Goal: Task Accomplishment & Management: Use online tool/utility

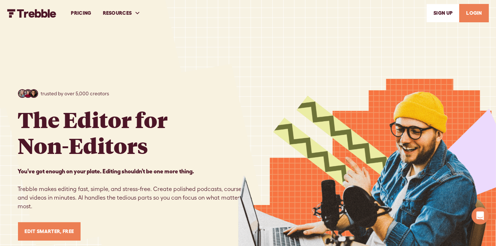
click at [84, 13] on link "PRICING" at bounding box center [81, 13] width 32 height 25
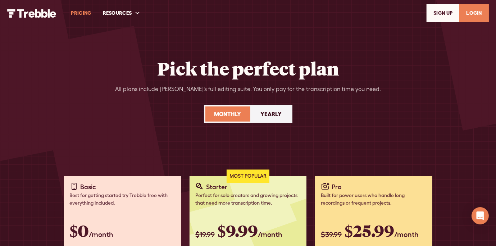
click at [472, 15] on link "LOGIN" at bounding box center [473, 13] width 29 height 18
click at [472, 14] on link "LOGIN" at bounding box center [473, 13] width 29 height 18
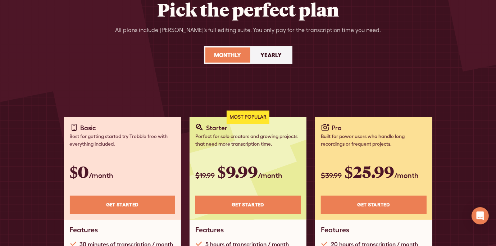
scroll to position [72, 0]
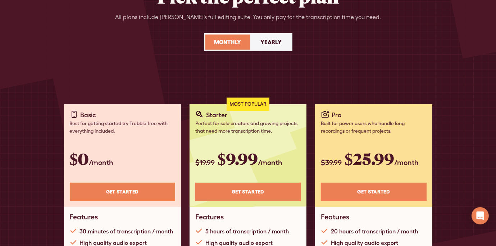
click at [272, 43] on div "Yearly" at bounding box center [271, 42] width 21 height 9
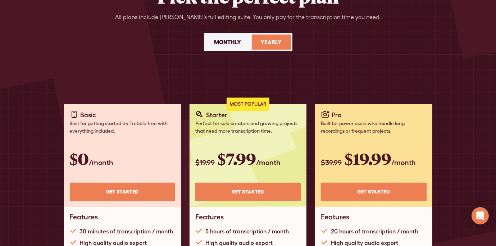
click at [220, 45] on div "Monthly" at bounding box center [227, 42] width 27 height 9
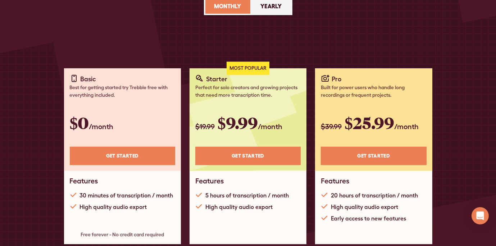
scroll to position [0, 0]
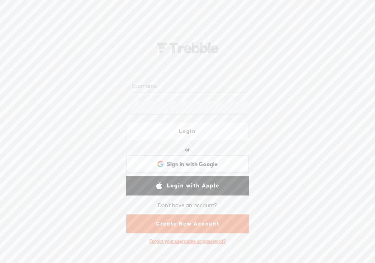
type input "[EMAIL_ADDRESS][DOMAIN_NAME]"
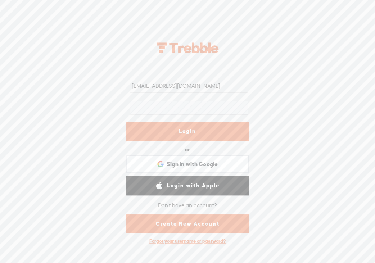
click at [186, 127] on link "Login" at bounding box center [187, 131] width 122 height 19
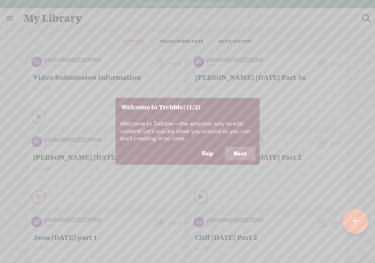
click at [239, 153] on button "Next" at bounding box center [240, 154] width 30 height 14
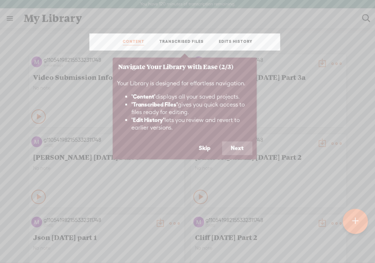
click at [237, 147] on button "Next" at bounding box center [237, 148] width 30 height 14
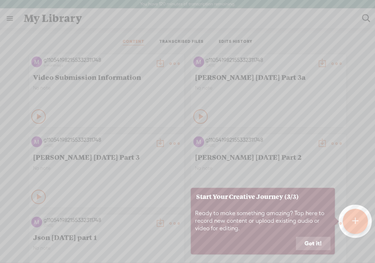
click at [318, 241] on button "Got it!" at bounding box center [313, 244] width 35 height 14
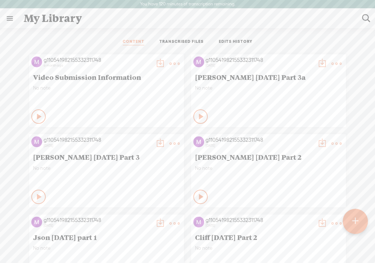
click at [354, 221] on t at bounding box center [355, 221] width 6 height 16
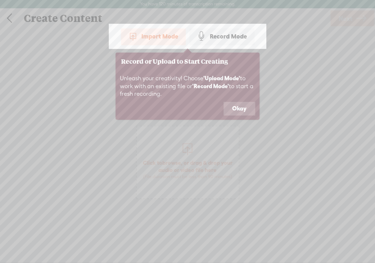
click at [245, 108] on button "Okay" at bounding box center [239, 109] width 32 height 14
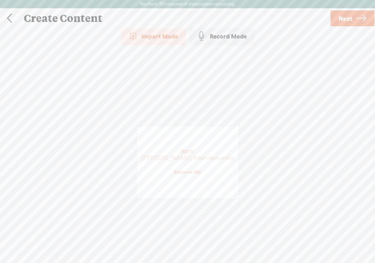
click at [343, 17] on span "Next" at bounding box center [345, 18] width 14 height 18
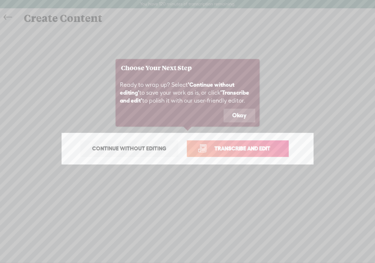
click at [242, 109] on button "Okay" at bounding box center [239, 116] width 32 height 14
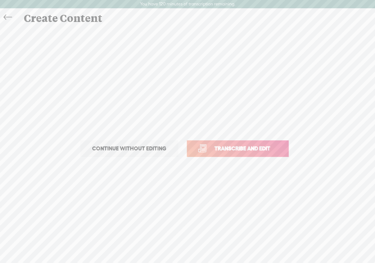
click at [242, 146] on span "Transcribe and edit" at bounding box center [242, 148] width 71 height 8
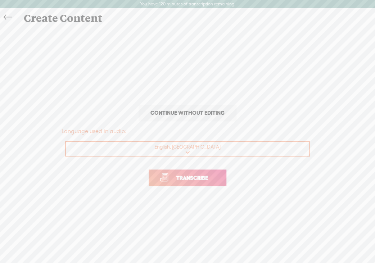
click at [199, 179] on span "Transcribe" at bounding box center [192, 178] width 47 height 8
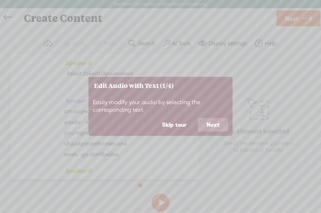
click at [221, 122] on button "Next" at bounding box center [213, 125] width 30 height 14
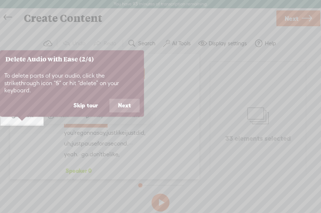
scroll to position [8, 0]
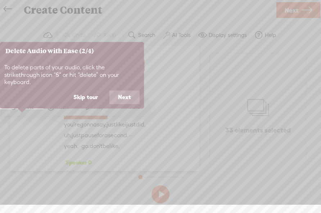
click at [87, 92] on button "Skip tour" at bounding box center [86, 98] width 42 height 14
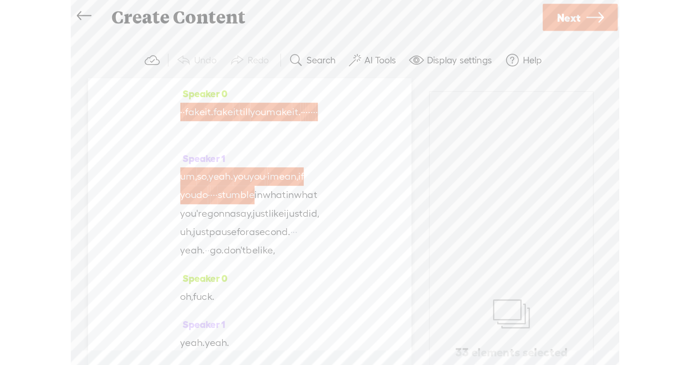
scroll to position [8, 0]
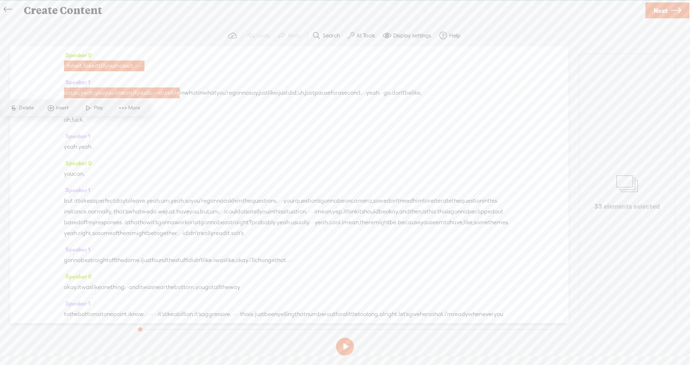
click at [18, 107] on span "S" at bounding box center [13, 107] width 11 height 13
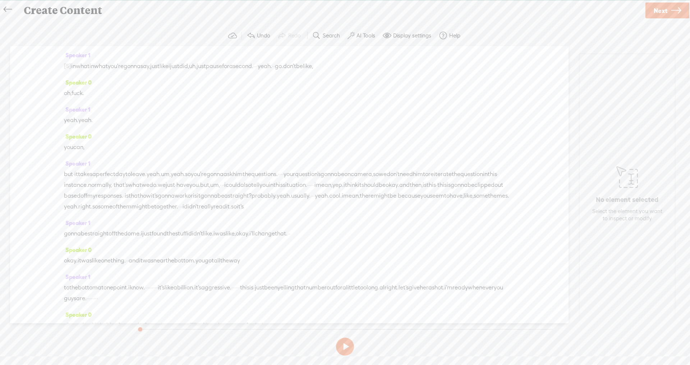
click at [266, 35] on label "Undo" at bounding box center [263, 35] width 13 height 7
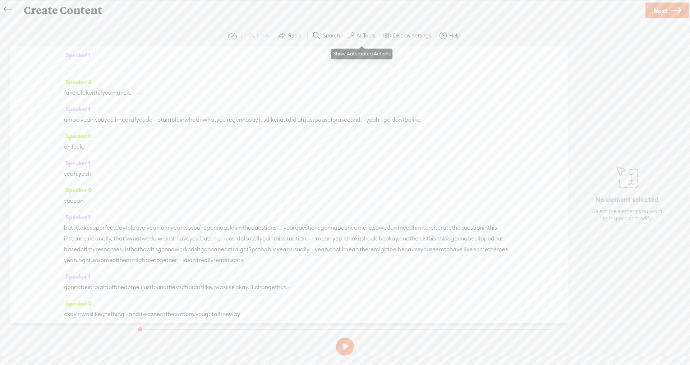
click at [362, 38] on label "AI Tools" at bounding box center [366, 35] width 19 height 7
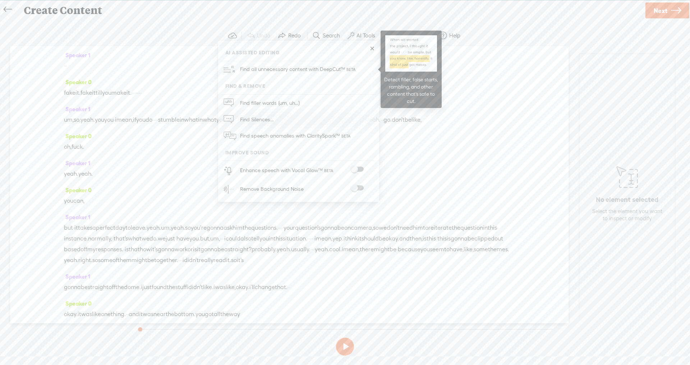
click at [345, 66] on span "Find all unnecessary content with DeepCut™" at bounding box center [299, 69] width 122 height 17
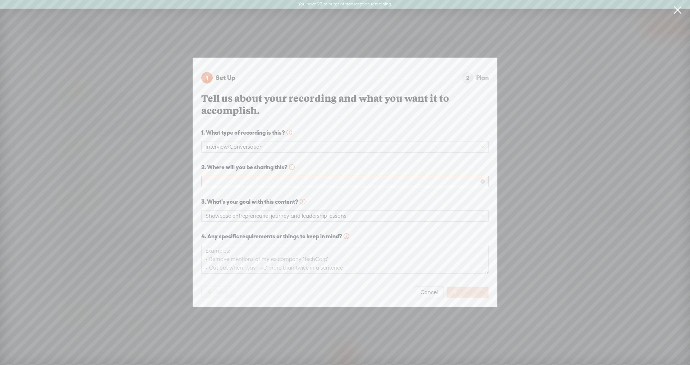
click at [297, 176] on span at bounding box center [345, 181] width 279 height 11
click at [237, 262] on div "Online Course" at bounding box center [345, 273] width 276 height 9
click at [320, 252] on textarea at bounding box center [345, 258] width 288 height 28
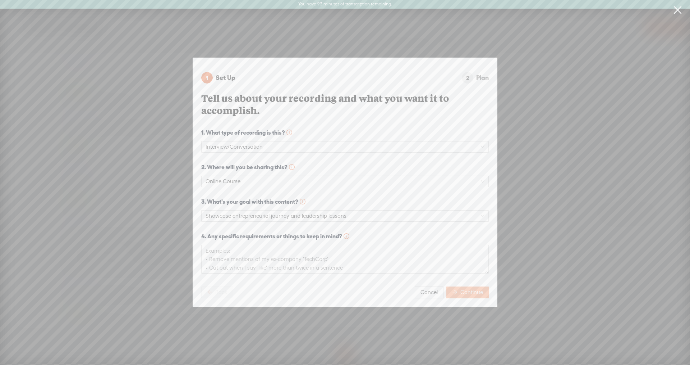
click at [374, 262] on span "Continue" at bounding box center [472, 291] width 23 height 7
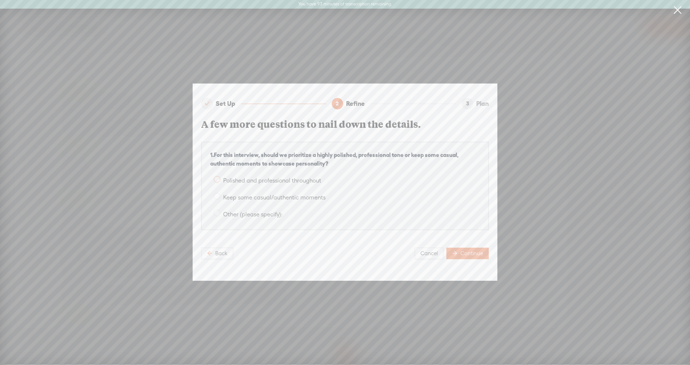
click at [217, 176] on span at bounding box center [217, 179] width 6 height 6
click at [217, 176] on input "Polished and professional throughout" at bounding box center [217, 179] width 6 height 6
radio input "true"
click at [219, 193] on span at bounding box center [217, 196] width 6 height 6
click at [219, 193] on input "Keep some casual/authentic moments" at bounding box center [217, 196] width 6 height 6
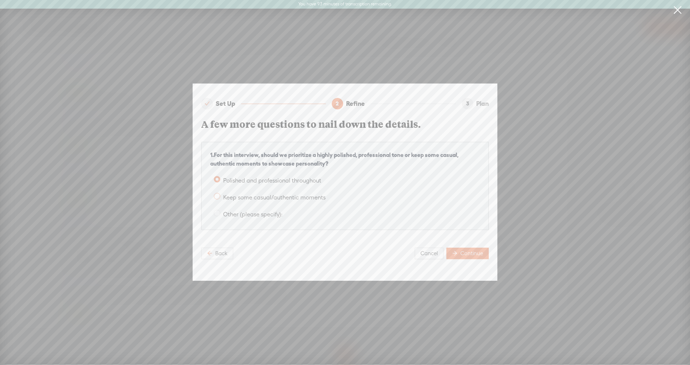
radio input "true"
click at [217, 180] on label "Polished and professional throughout" at bounding box center [345, 179] width 270 height 12
click at [217, 180] on input "Polished and professional throughout" at bounding box center [217, 179] width 6 height 6
radio input "true"
click at [374, 250] on span "Continue" at bounding box center [472, 252] width 23 height 7
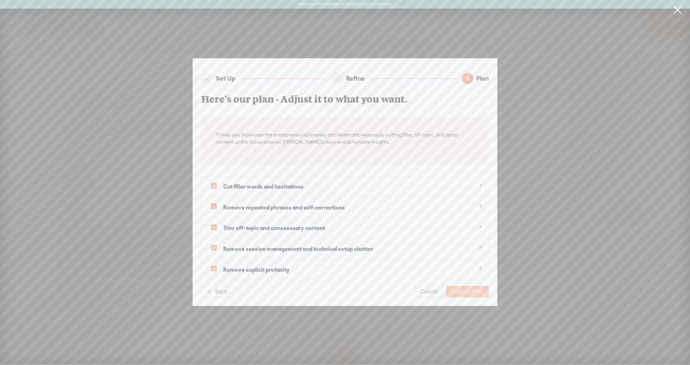
click at [374, 262] on span "Execute Plan" at bounding box center [467, 291] width 31 height 7
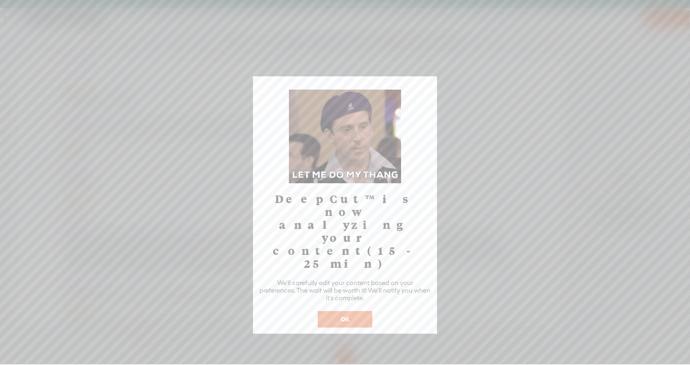
click at [343, 262] on button "OK" at bounding box center [345, 319] width 55 height 17
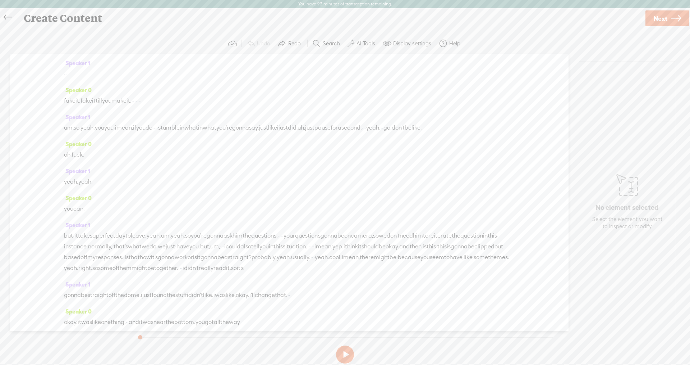
click at [374, 18] on link "Next" at bounding box center [668, 18] width 44 height 16
click at [279, 184] on input "text" at bounding box center [346, 188] width 246 height 14
type input "[PERSON_NAME] Interview"
type textarea "Interview with Entrepreneur and [PERSON_NAME] [PERSON_NAME]"
click at [374, 26] on link "Finish" at bounding box center [668, 18] width 43 height 16
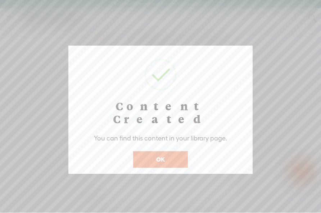
click at [168, 151] on button "OK" at bounding box center [160, 159] width 55 height 17
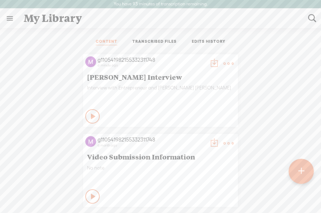
click at [209, 63] on t at bounding box center [214, 64] width 10 height 10
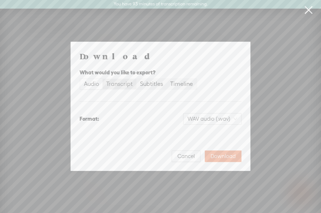
click at [127, 86] on div "Transcript" at bounding box center [119, 84] width 27 height 10
click at [102, 79] on input "Transcript" at bounding box center [102, 79] width 0 height 0
click at [217, 116] on span "Plain text (.txt)" at bounding box center [216, 119] width 41 height 11
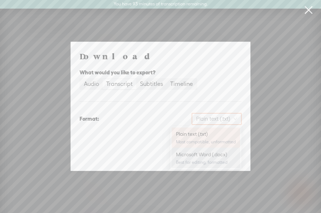
click at [217, 156] on div "Microsoft Word (.docx)" at bounding box center [206, 154] width 60 height 7
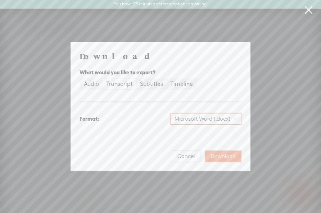
click at [217, 156] on span "Download" at bounding box center [222, 156] width 25 height 7
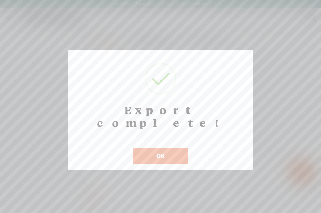
click at [165, 148] on button "OK" at bounding box center [160, 156] width 55 height 17
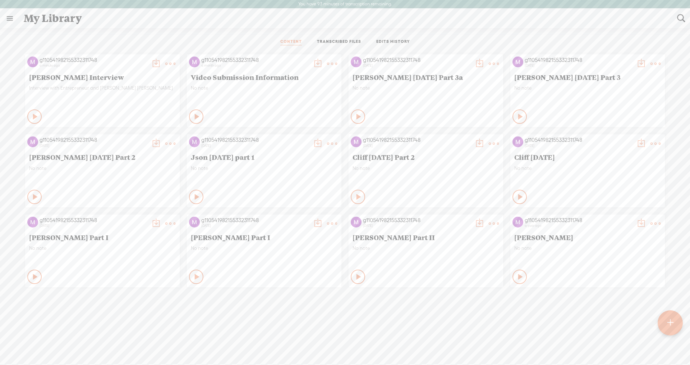
click at [170, 60] on t at bounding box center [170, 64] width 10 height 10
click at [9, 18] on link at bounding box center [9, 18] width 19 height 19
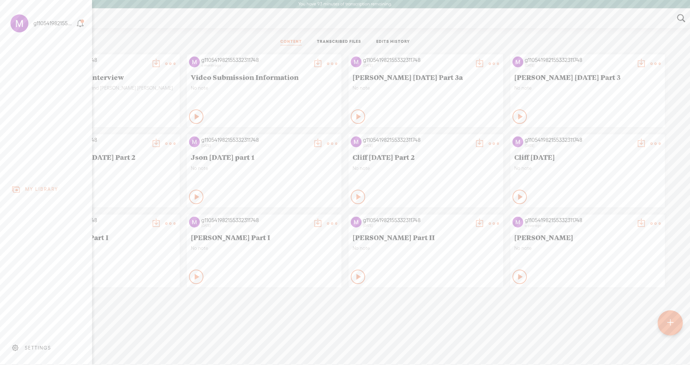
click at [123, 37] on body "You have 93 minutes of transcription remaining. Upgrade to increase your limit …" at bounding box center [345, 182] width 690 height 364
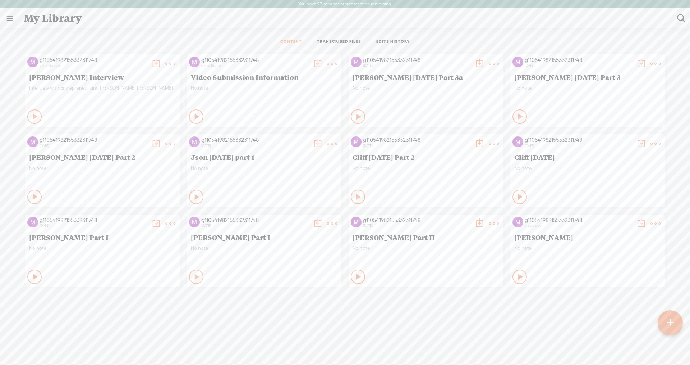
click at [347, 43] on link "TRANSCRIBED FILES" at bounding box center [339, 42] width 44 height 6
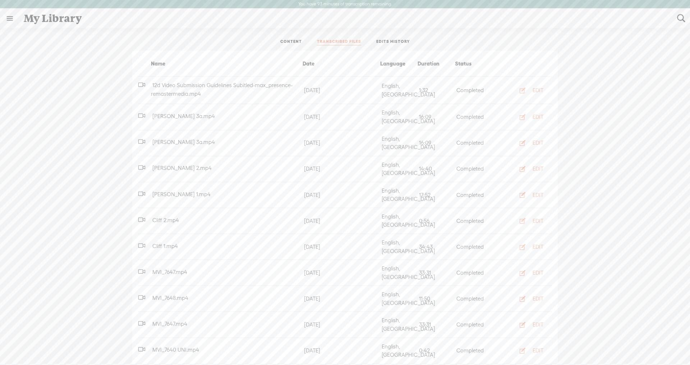
click at [304, 63] on div "Date" at bounding box center [340, 63] width 78 height 9
click at [290, 40] on link "CONTENT" at bounding box center [291, 42] width 22 height 6
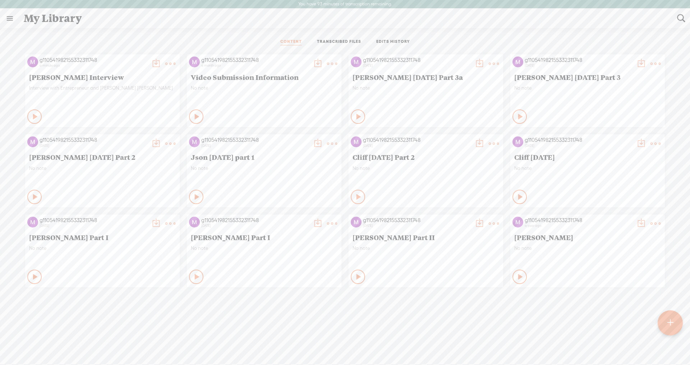
click at [170, 62] on t at bounding box center [170, 64] width 10 height 10
click at [92, 73] on span "[PERSON_NAME] Interview" at bounding box center [102, 77] width 147 height 9
click at [10, 20] on link at bounding box center [9, 18] width 19 height 19
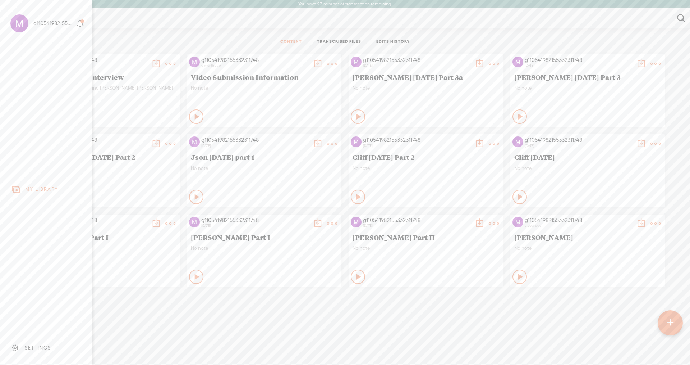
click at [41, 27] on div "g110541982155332311748" at bounding box center [53, 23] width 41 height 7
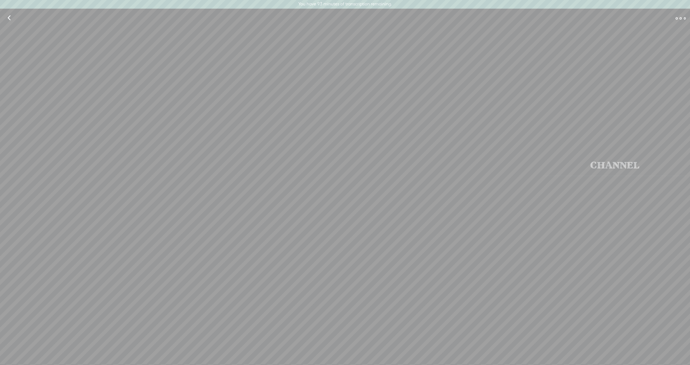
click at [32, 21] on div "Edit" at bounding box center [345, 17] width 690 height 19
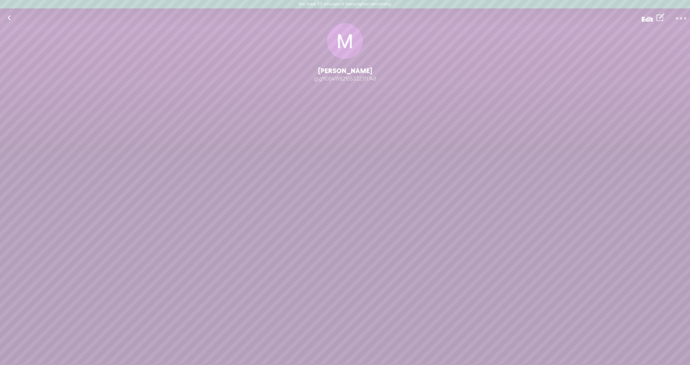
click at [374, 17] on t at bounding box center [681, 18] width 10 height 10
click at [374, 17] on t at bounding box center [661, 18] width 8 height 12
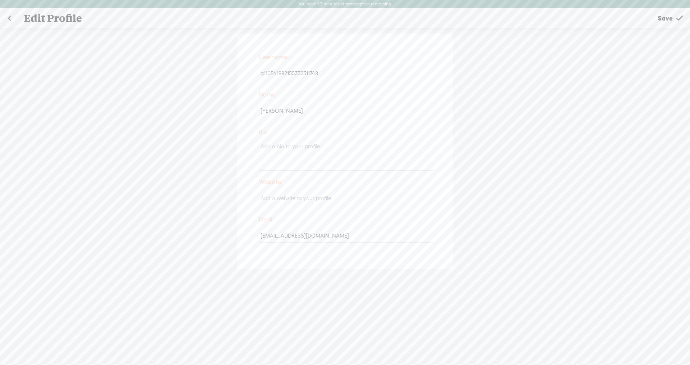
click at [12, 18] on link at bounding box center [9, 18] width 18 height 19
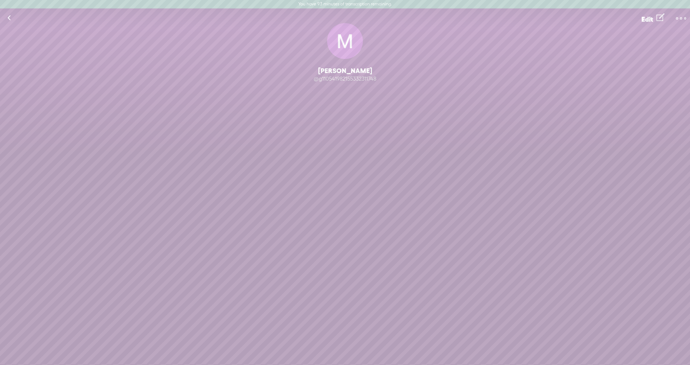
click at [12, 18] on link at bounding box center [9, 18] width 18 height 19
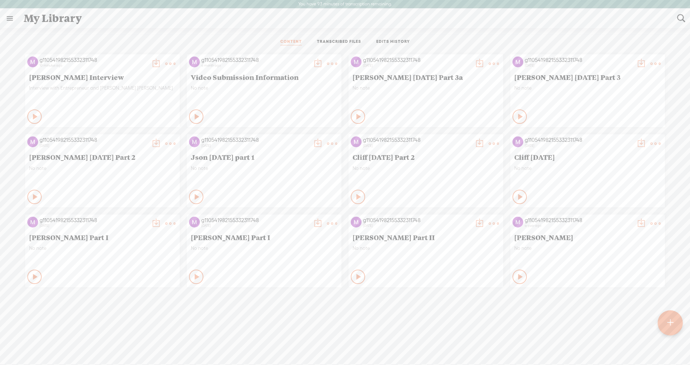
click at [165, 61] on t at bounding box center [170, 64] width 10 height 10
click at [114, 89] on link "Edit" at bounding box center [136, 87] width 72 height 17
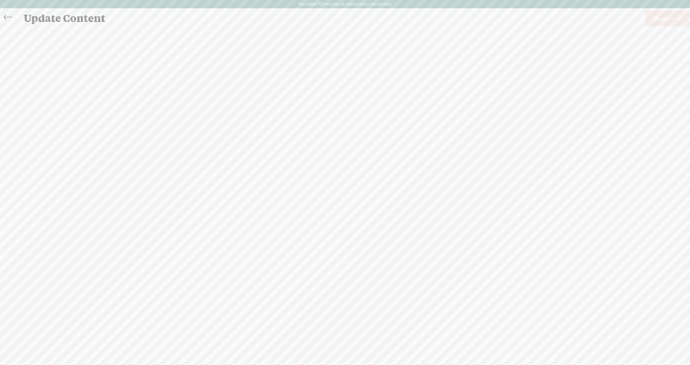
scroll to position [0, 0]
click at [37, 214] on div "Speaker 0 · · fake it. fake it till you make it. · · · · · · · Speaker 1 um, so…" at bounding box center [289, 192] width 559 height 277
click at [374, 16] on span "Next" at bounding box center [661, 18] width 14 height 18
click at [374, 18] on span "Finish" at bounding box center [664, 18] width 17 height 18
